Goal: Information Seeking & Learning: Check status

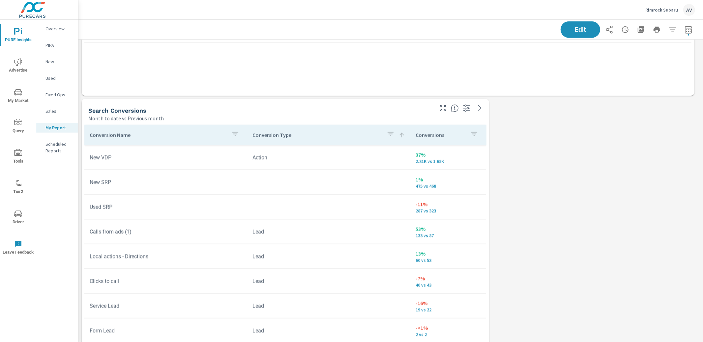
scroll to position [701, 0]
click at [13, 89] on span "My Market" at bounding box center [18, 96] width 32 height 16
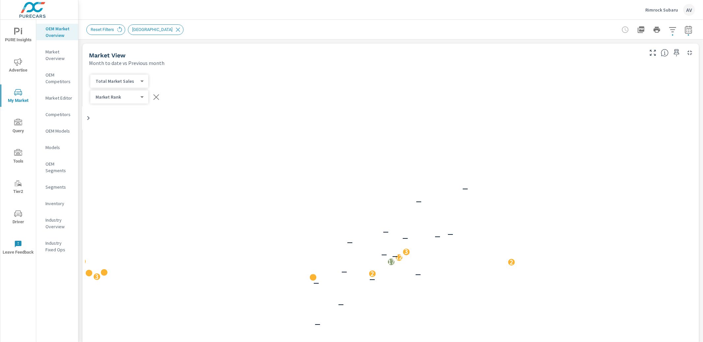
scroll to position [334, 0]
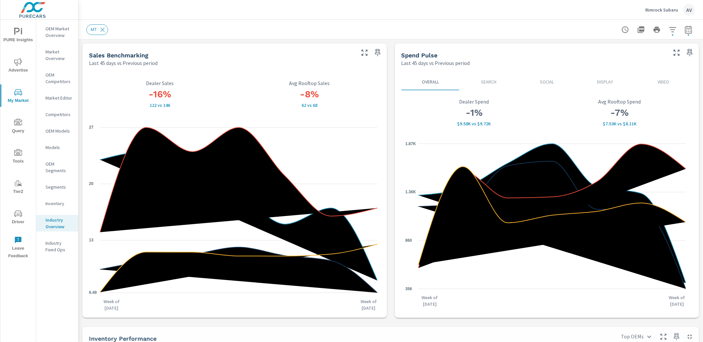
scroll to position [0, 0]
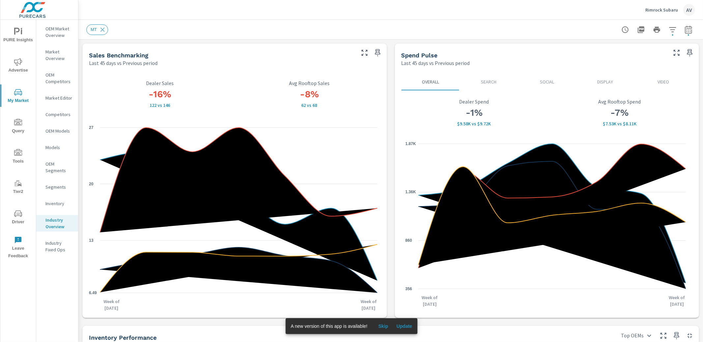
click at [247, 23] on div "MT" at bounding box center [390, 29] width 608 height 19
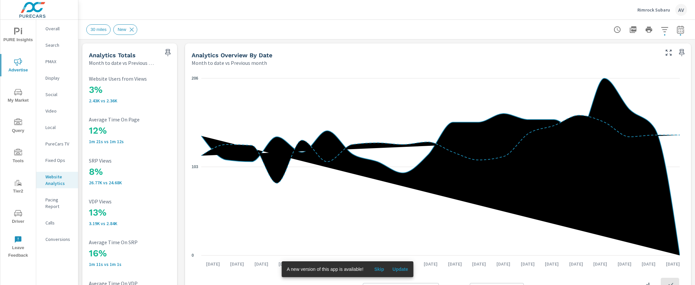
click at [234, 27] on div "30 miles New" at bounding box center [340, 29] width 509 height 11
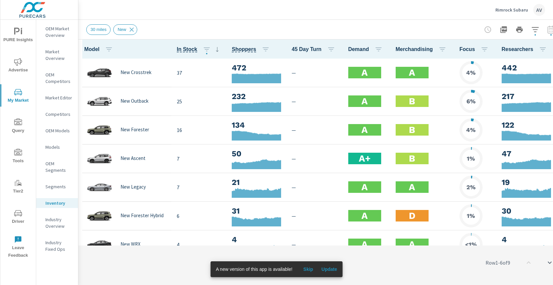
scroll to position [0, 0]
